Goal: Task Accomplishment & Management: Use online tool/utility

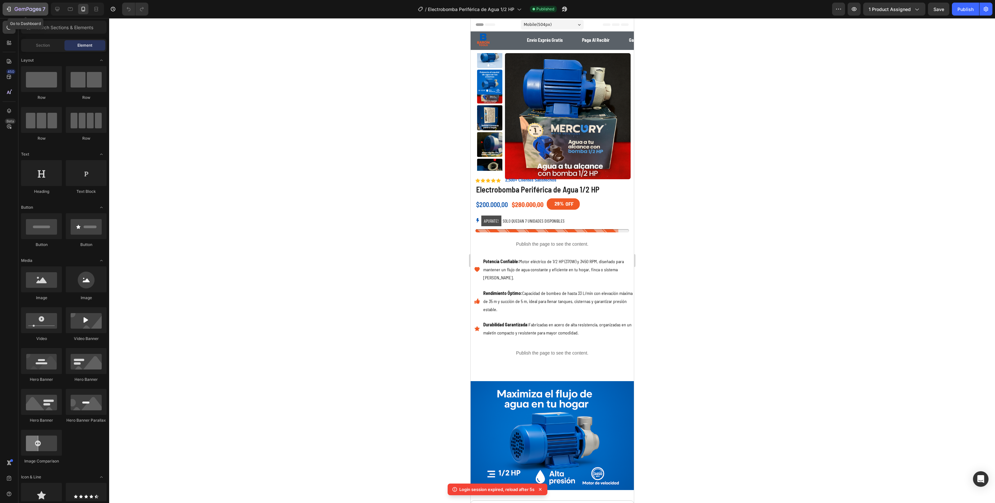
click at [5, 6] on button "7" at bounding box center [26, 9] width 46 height 13
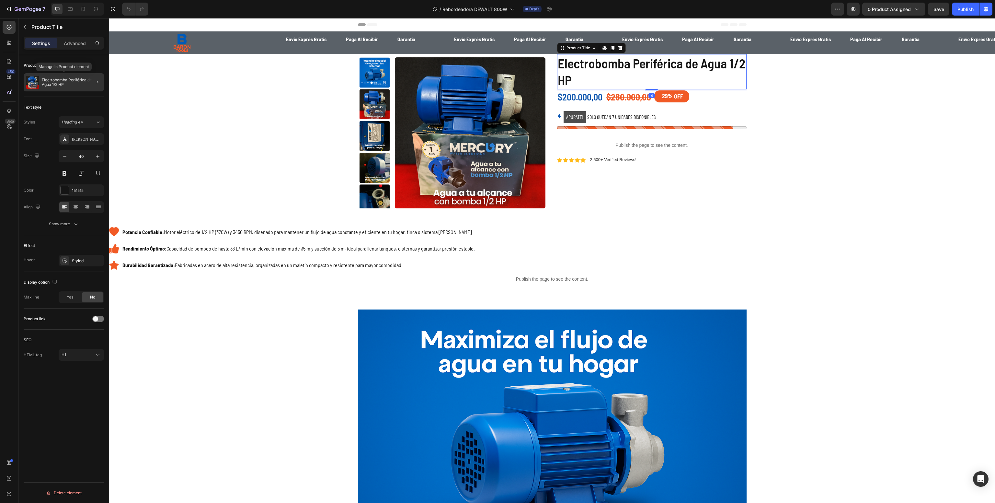
click at [69, 79] on p "Electrobomba Periférica de Agua 1/2 HP" at bounding box center [72, 82] width 60 height 9
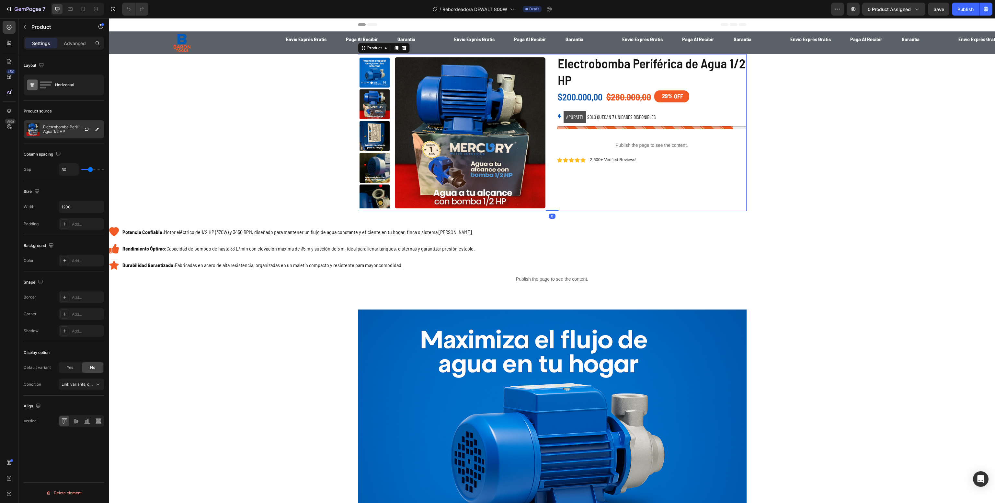
click at [54, 123] on div "Electrobomba Periférica de Agua 1/2 HP" at bounding box center [64, 129] width 80 height 18
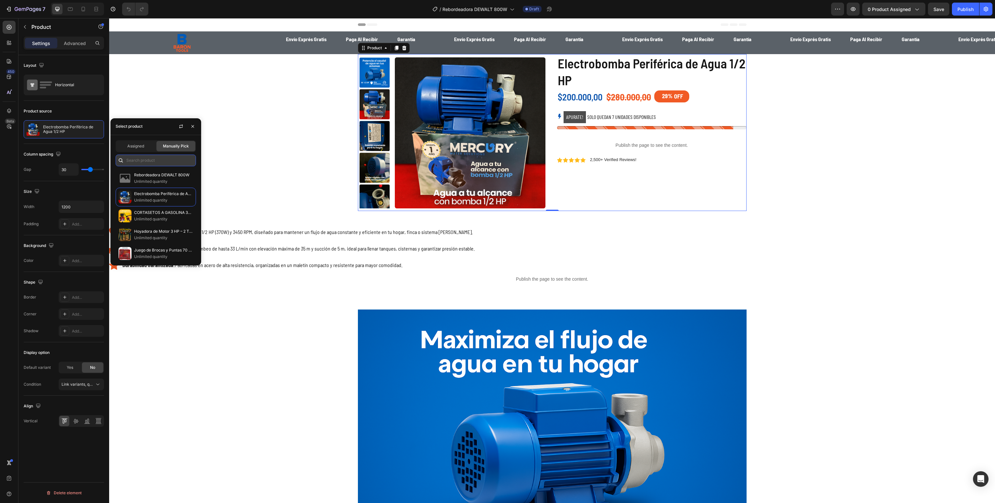
click at [144, 162] on input "text" at bounding box center [156, 161] width 80 height 12
paste input "Rebordeadora DEWALT 800W"
type input "Rebordeadora DEWALT 800W"
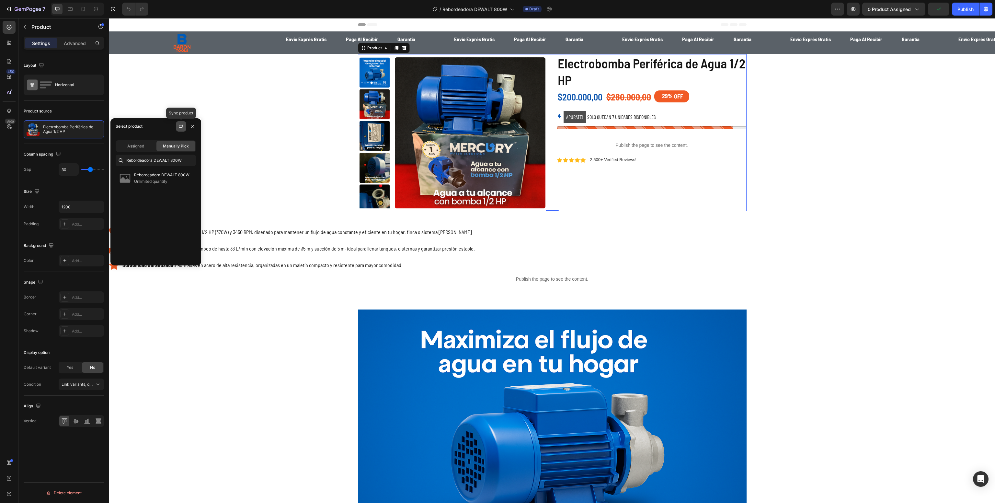
click at [180, 125] on icon "button" at bounding box center [180, 126] width 5 height 5
click at [154, 182] on p "Unlimited quantity" at bounding box center [163, 181] width 59 height 6
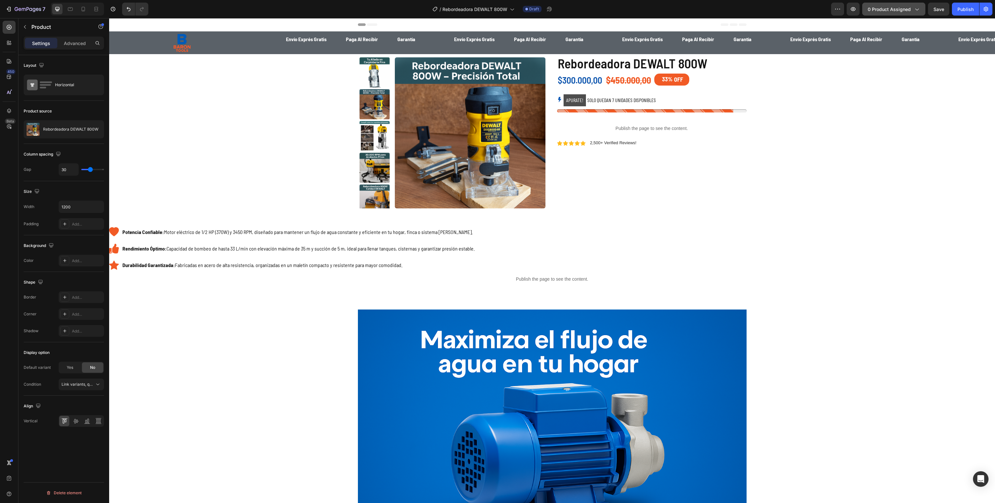
click at [880, 12] on button "0 product assigned" at bounding box center [893, 9] width 63 height 13
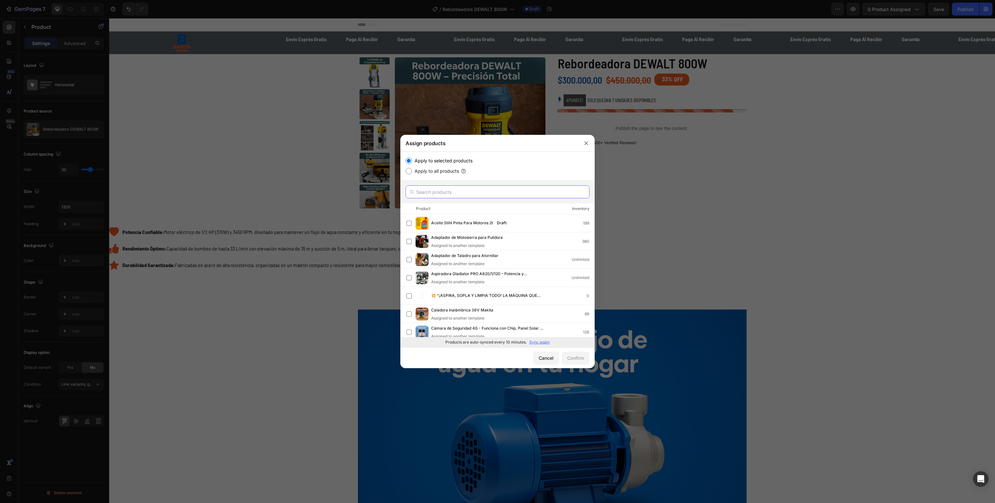
click at [478, 193] on input "text" at bounding box center [498, 191] width 184 height 13
paste input "Rebordeadora DEWALT 800W"
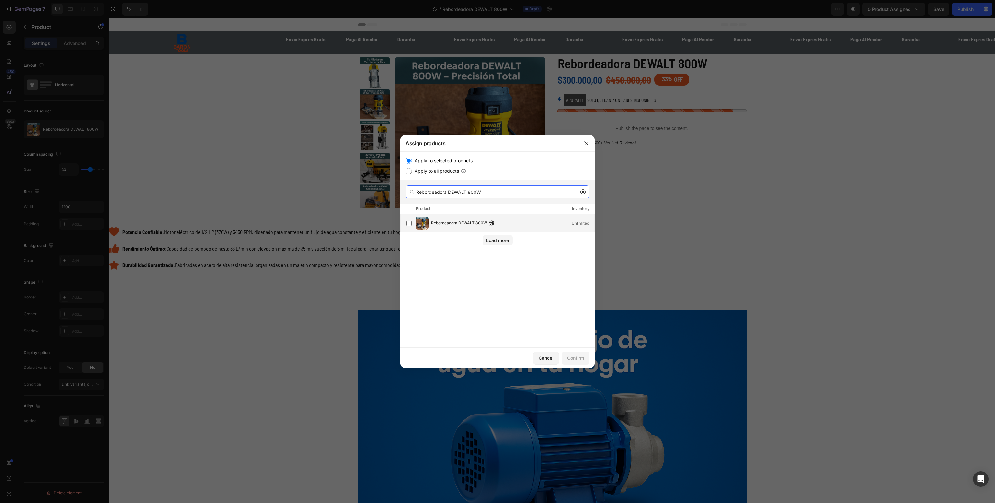
type input "Rebordeadora DEWALT 800W"
click at [450, 228] on div "Rebordeadora DEWALT 800W Unlimited" at bounding box center [501, 223] width 188 height 13
click at [584, 356] on button "Confirm" at bounding box center [576, 357] width 28 height 13
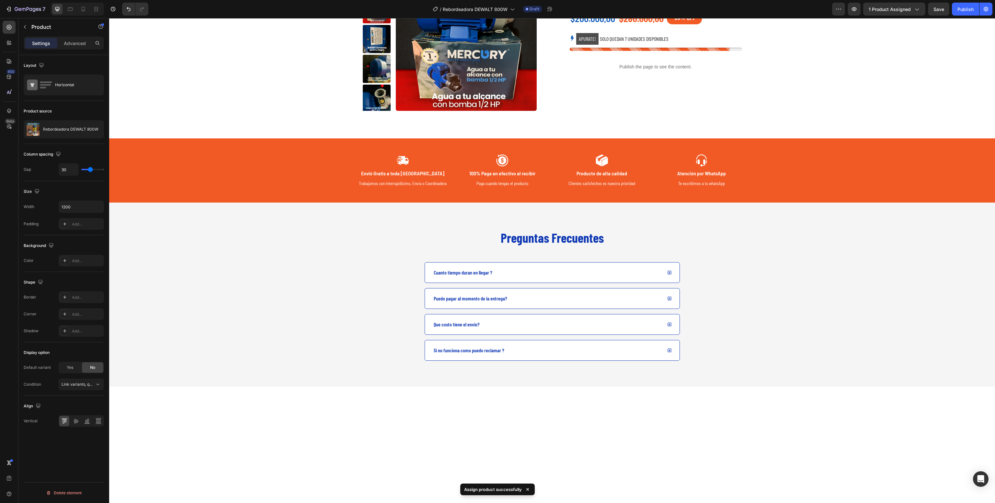
scroll to position [1338, 0]
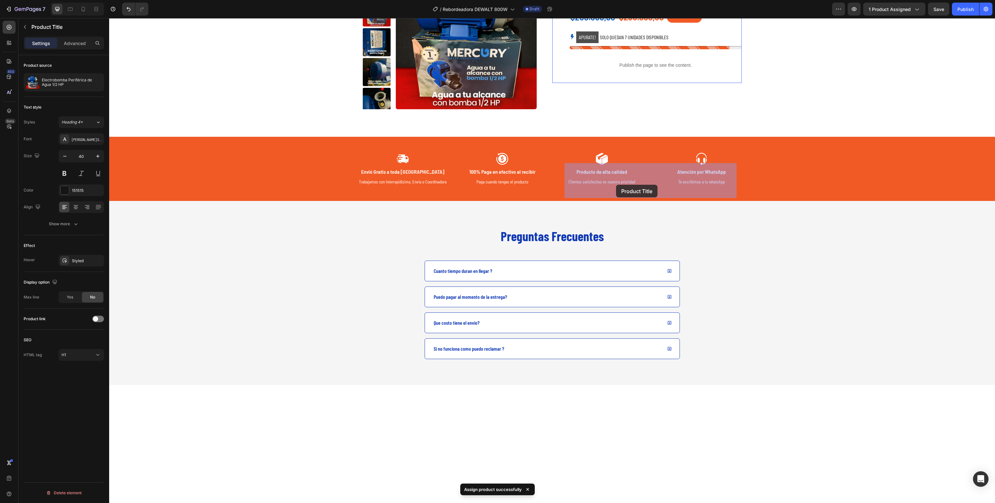
drag, startPoint x: 628, startPoint y: 179, endPoint x: 617, endPoint y: 183, distance: 11.6
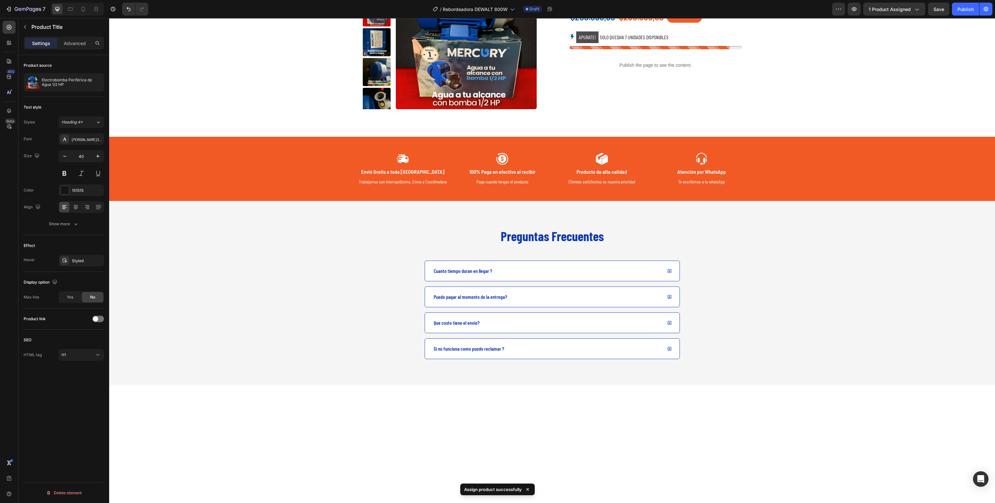
click at [66, 82] on p "Electrobomba Periférica de Agua 1/2 HP" at bounding box center [72, 82] width 60 height 9
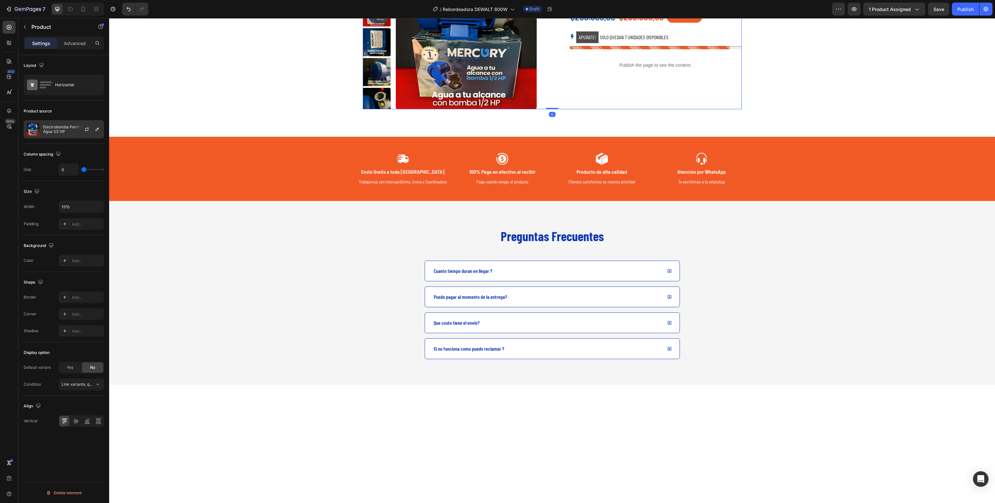
click at [65, 133] on p "Electrobomba Periférica de Agua 1/2 HP" at bounding box center [72, 129] width 58 height 9
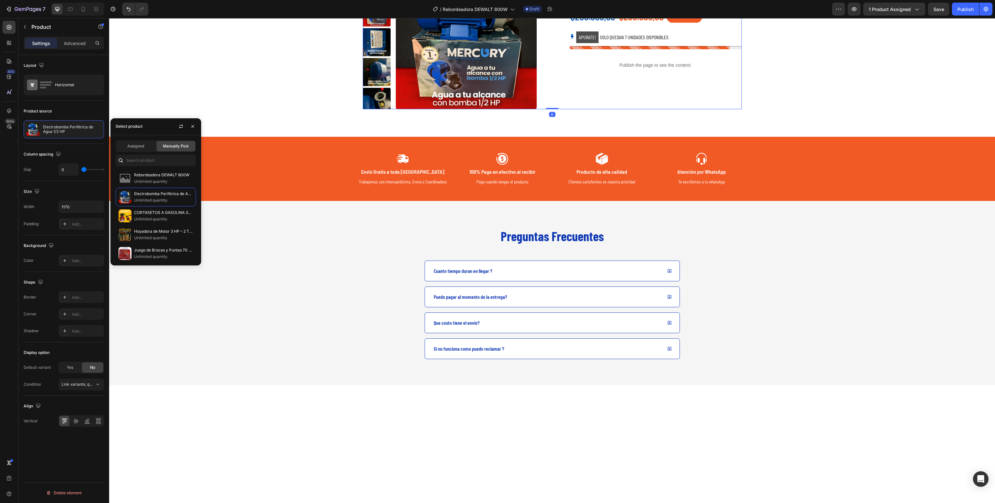
click at [159, 167] on div "Assigned Manually Pick Rebordeadora DEWALT 800W Unlimited quantity Electrobomba…" at bounding box center [155, 200] width 91 height 130
click at [167, 161] on input "text" at bounding box center [156, 161] width 80 height 12
paste input "Rebordeadora DEWALT 800W"
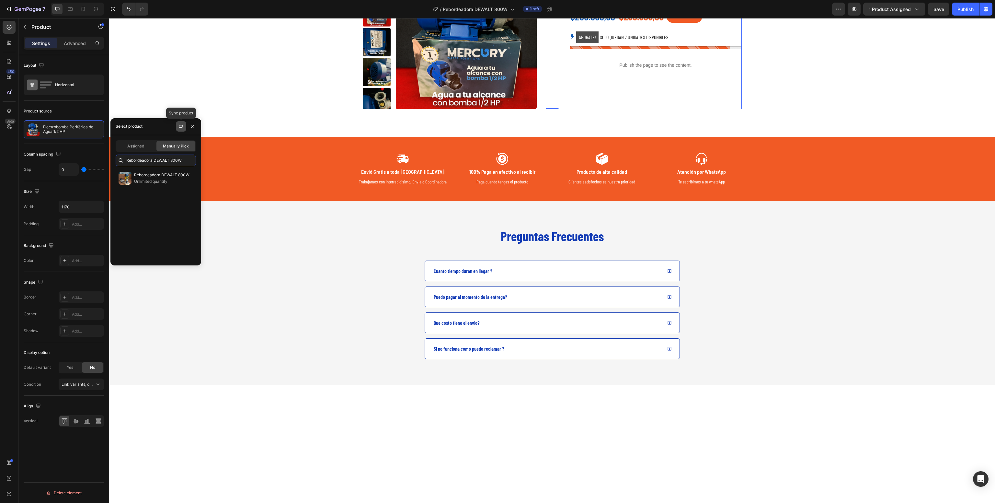
type input "Rebordeadora DEWALT 800W"
click at [179, 124] on icon "button" at bounding box center [180, 126] width 5 height 5
click at [169, 176] on p "Rebordeadora DEWALT 800W" at bounding box center [163, 175] width 59 height 6
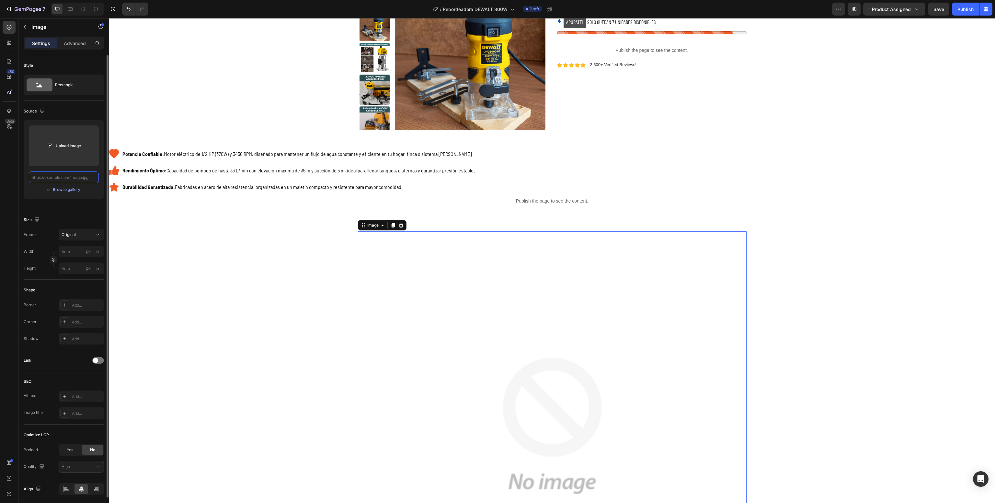
scroll to position [0, 0]
paste input "[URL][DOMAIN_NAME]"
type input "[URL][DOMAIN_NAME]"
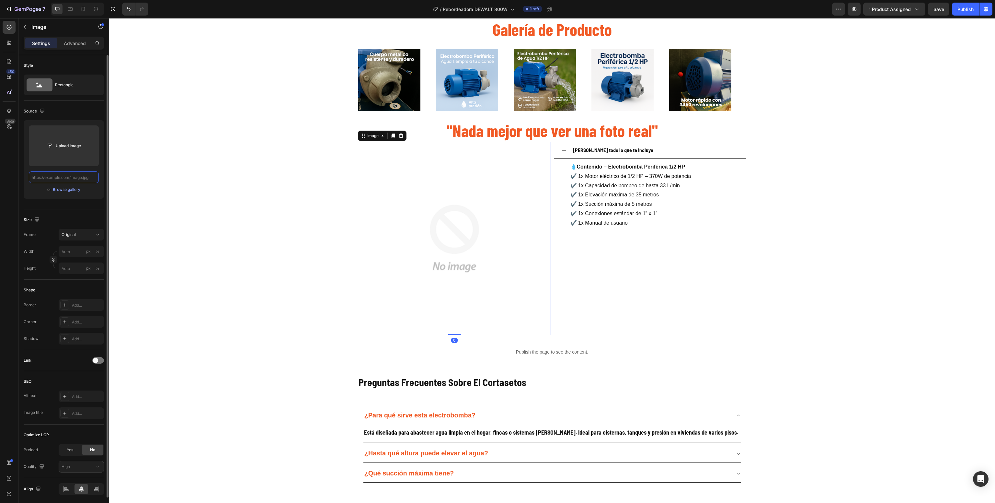
paste input "[URL][DOMAIN_NAME]"
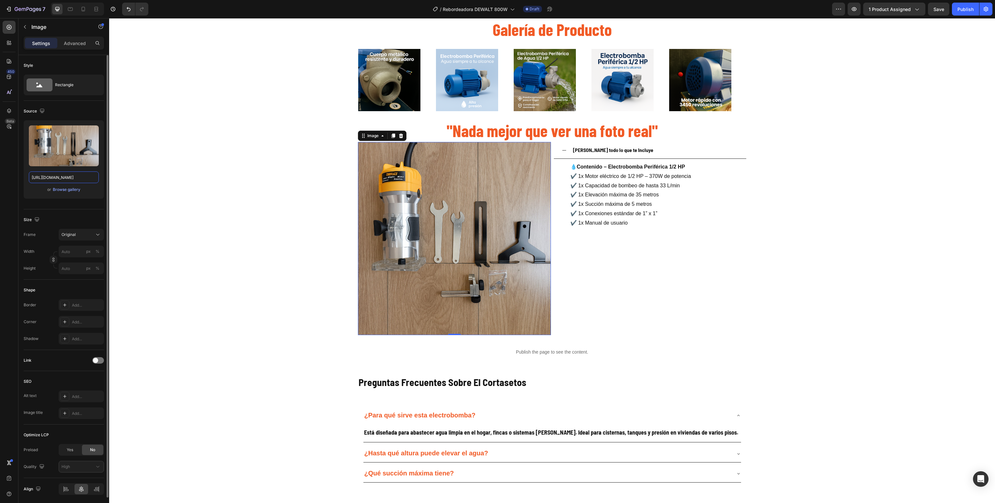
type input "[URL][DOMAIN_NAME]"
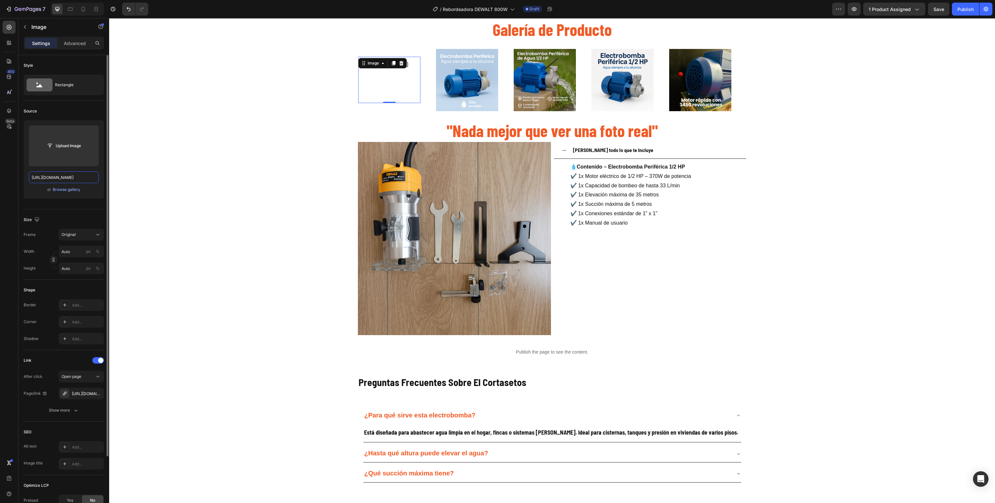
scroll to position [0, 215]
type input "[URL][DOMAIN_NAME]"
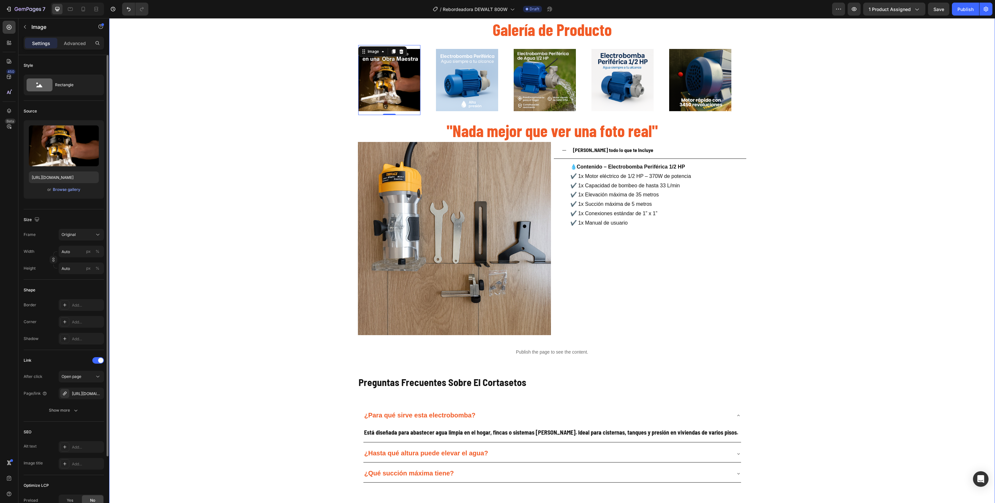
scroll to position [0, 0]
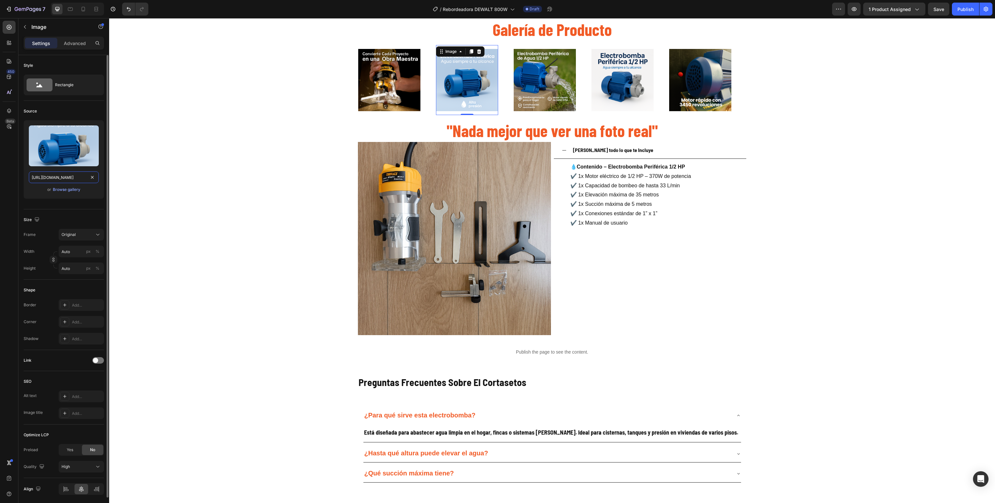
click at [73, 175] on input "[URL][DOMAIN_NAME]" at bounding box center [64, 177] width 70 height 12
paste input "[DOMAIN_NAME][URL]"
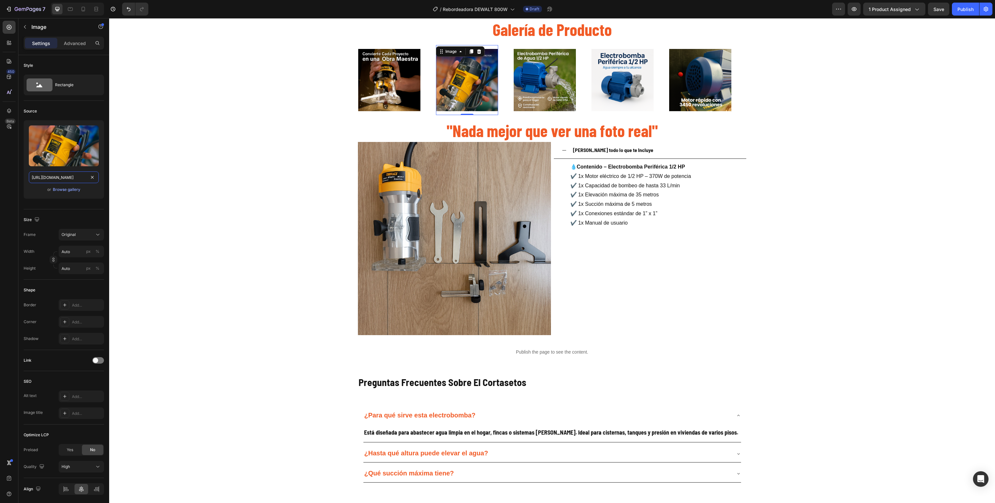
type input "[URL][DOMAIN_NAME]"
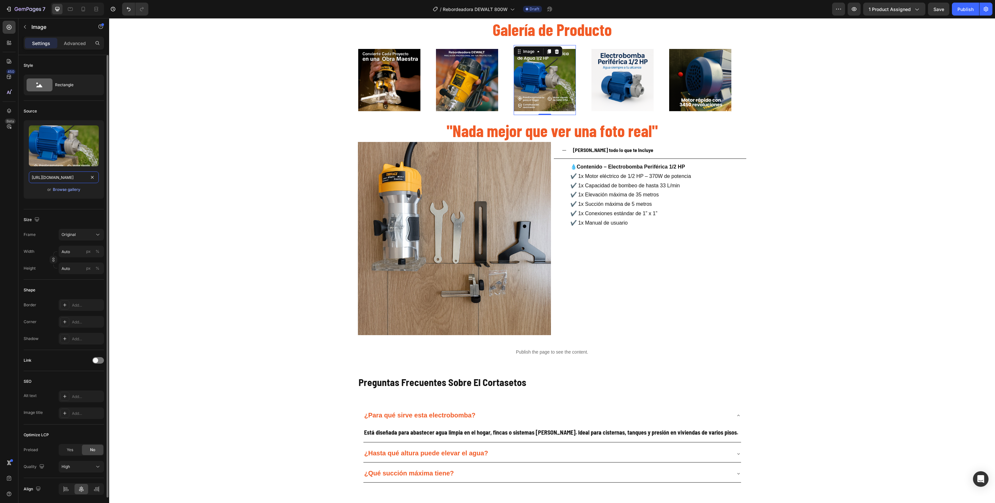
click at [70, 175] on input "[URL][DOMAIN_NAME]" at bounding box center [64, 177] width 70 height 12
paste input "[DOMAIN_NAME][URL]"
click at [70, 175] on input "[URL][DOMAIN_NAME]" at bounding box center [64, 177] width 70 height 12
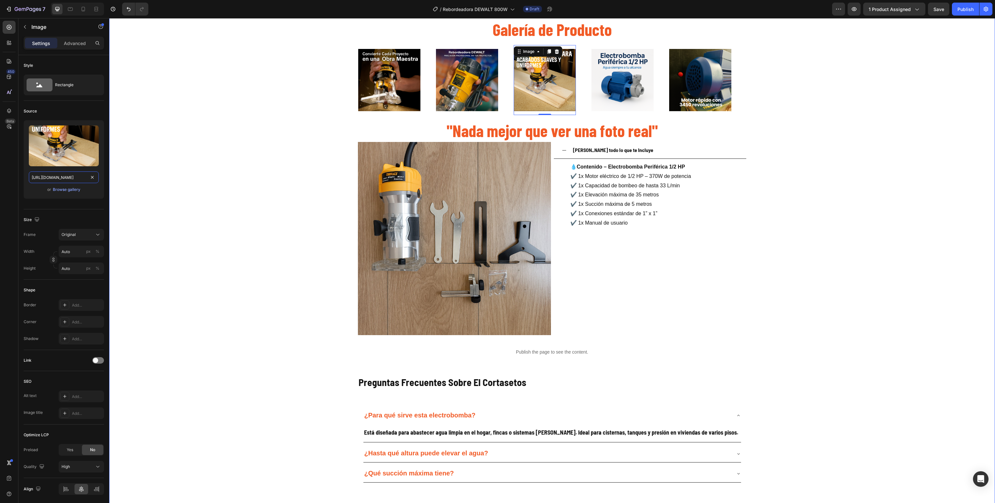
type input "[URL][DOMAIN_NAME]"
